Goal: Navigation & Orientation: Find specific page/section

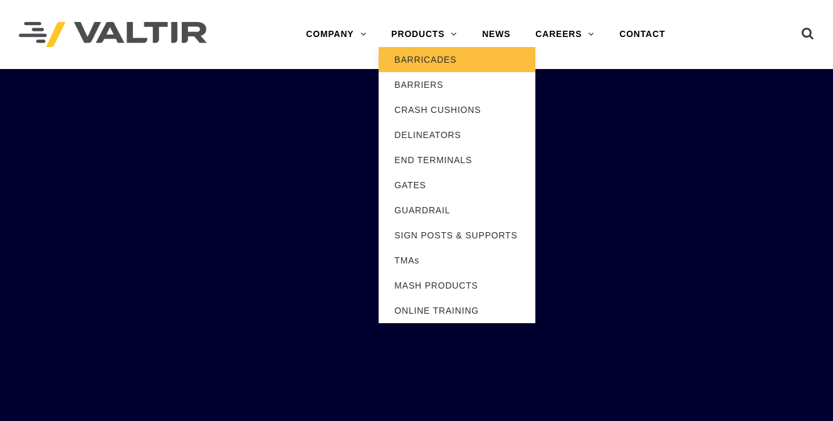
click at [442, 60] on link "BARRICADES" at bounding box center [457, 59] width 157 height 25
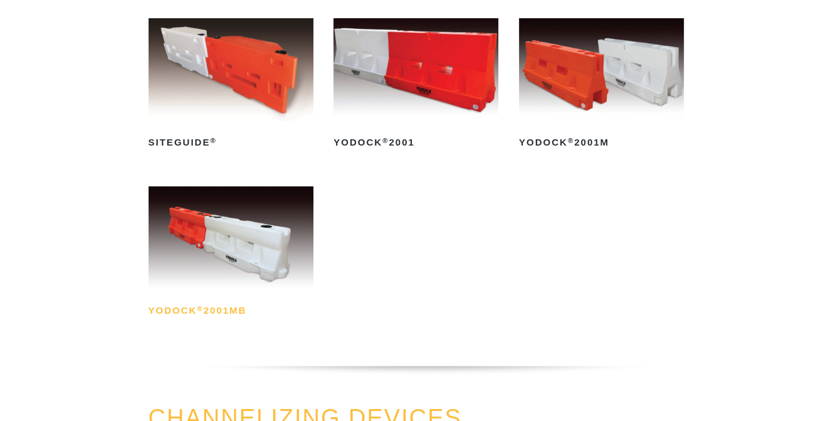
scroll to position [187, 0]
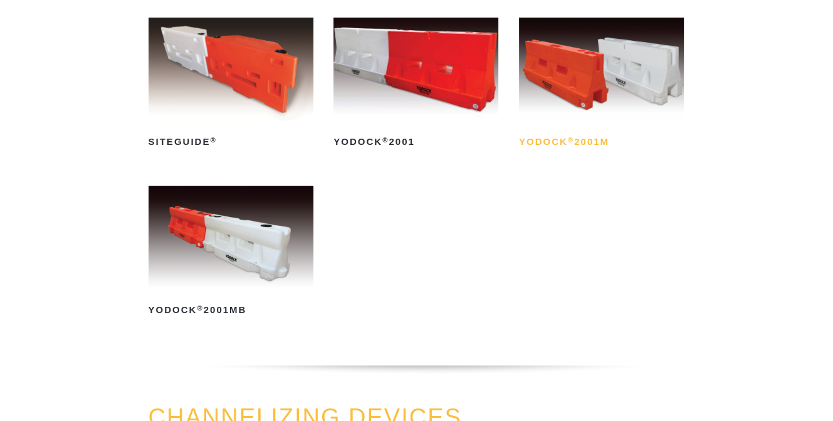
click at [544, 139] on h2 "Yodock ® 2001M" at bounding box center [601, 142] width 165 height 20
click at [211, 306] on h2 "Yodock ® 2001MB" at bounding box center [231, 310] width 165 height 20
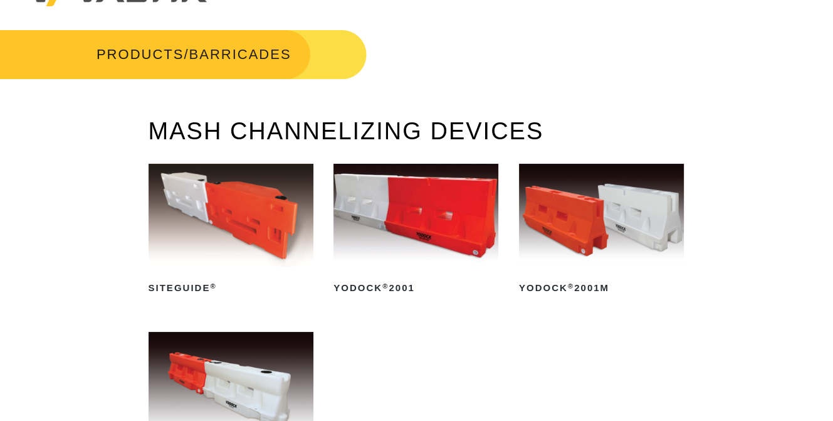
scroll to position [0, 0]
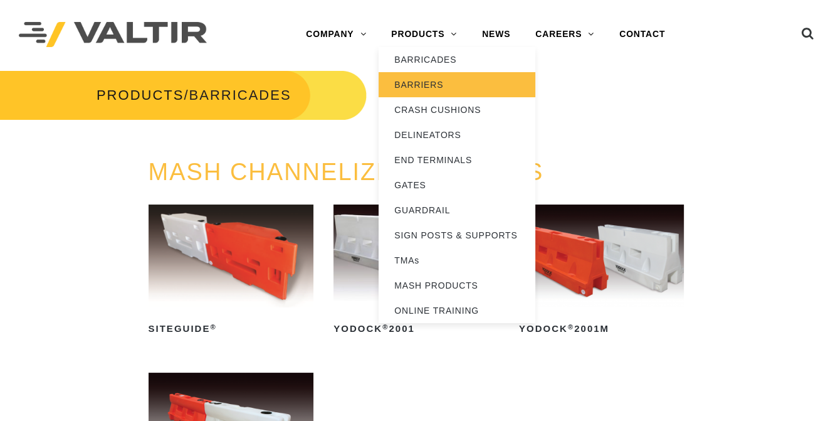
click at [441, 84] on link "BARRIERS" at bounding box center [457, 84] width 157 height 25
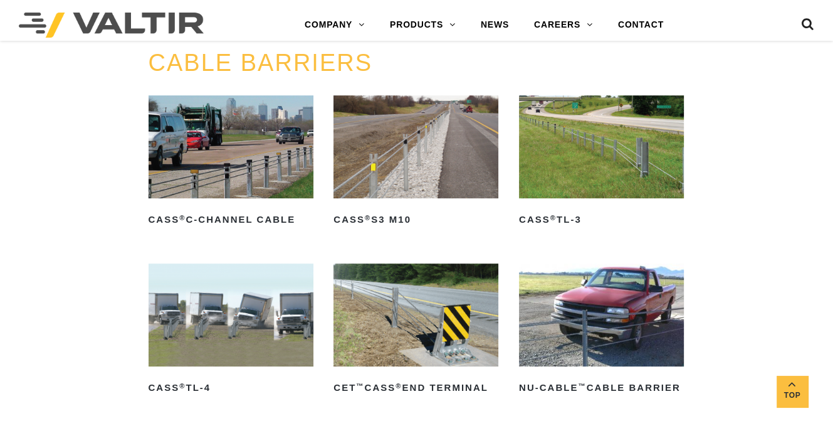
scroll to position [563, 0]
